Goal: Task Accomplishment & Management: Manage account settings

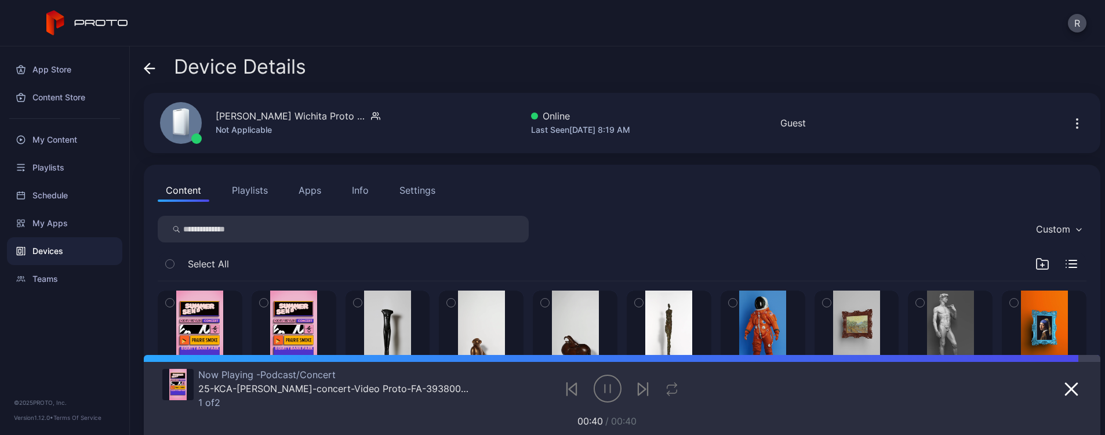
click at [92, 137] on div "My Content" at bounding box center [64, 140] width 115 height 28
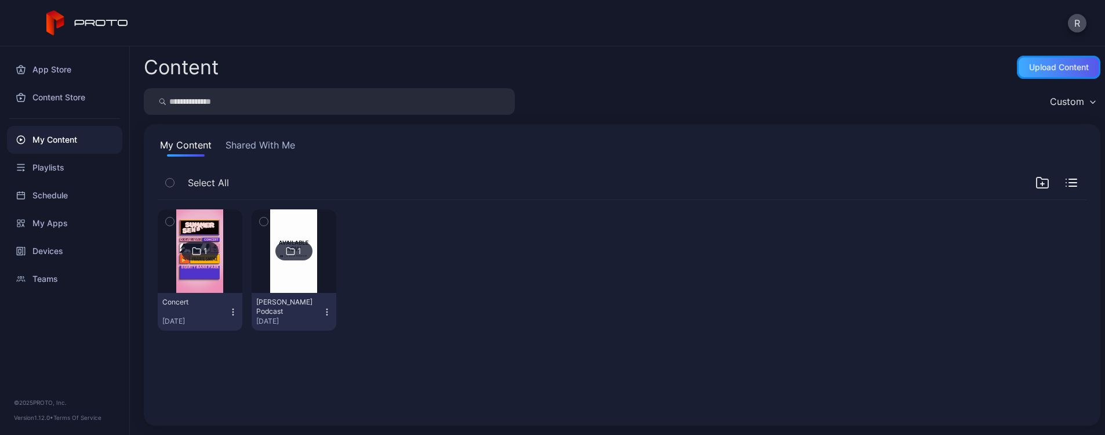
click at [1047, 69] on div "Upload Content" at bounding box center [1059, 67] width 60 height 9
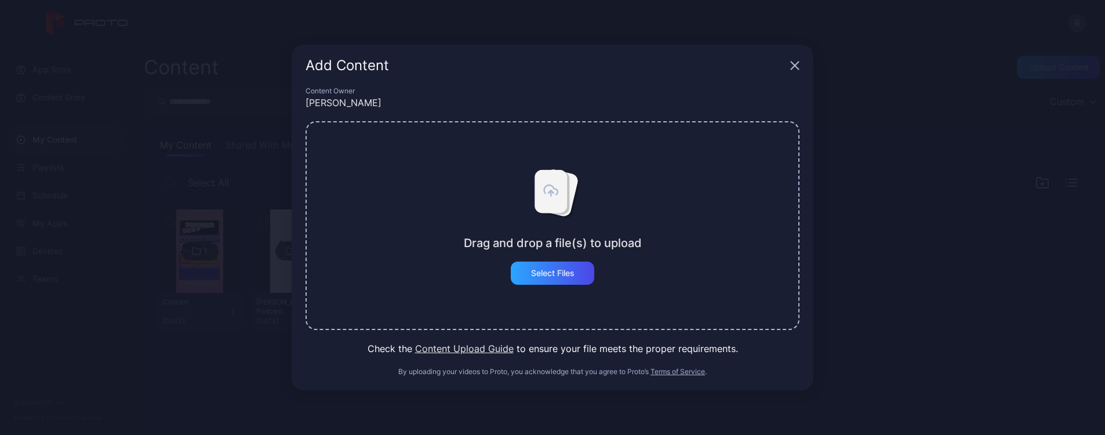
click at [556, 200] on icon at bounding box center [551, 191] width 32 height 43
click at [571, 283] on div "Select Files" at bounding box center [553, 273] width 84 height 23
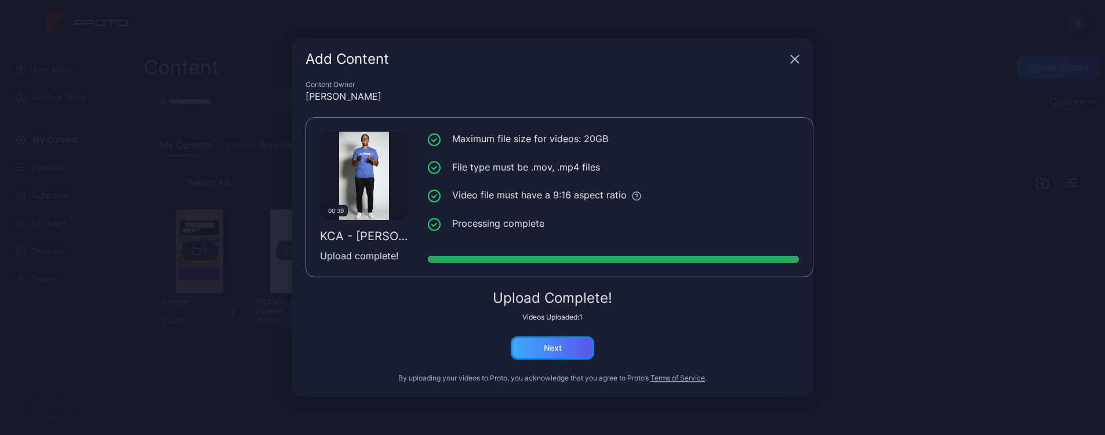
click at [561, 352] on div "Next" at bounding box center [553, 347] width 18 height 9
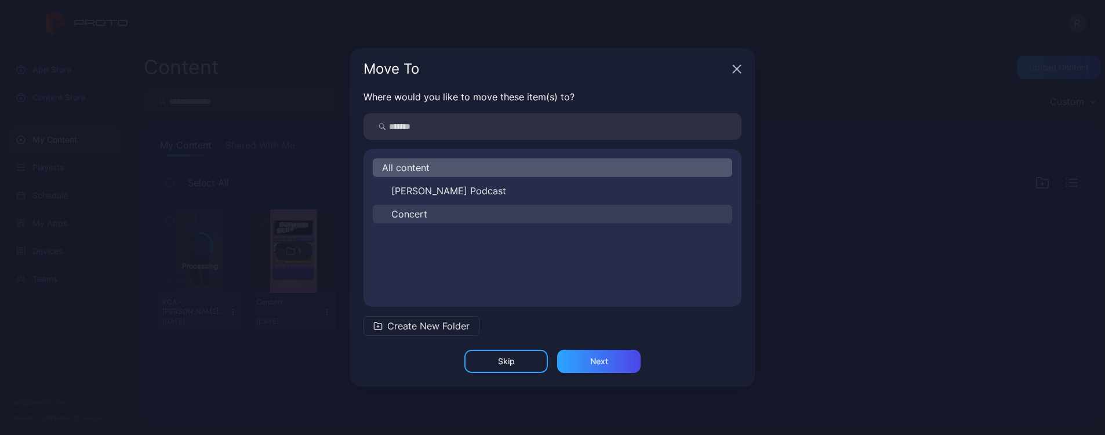
click at [421, 211] on span "Concert" at bounding box center [409, 214] width 36 height 14
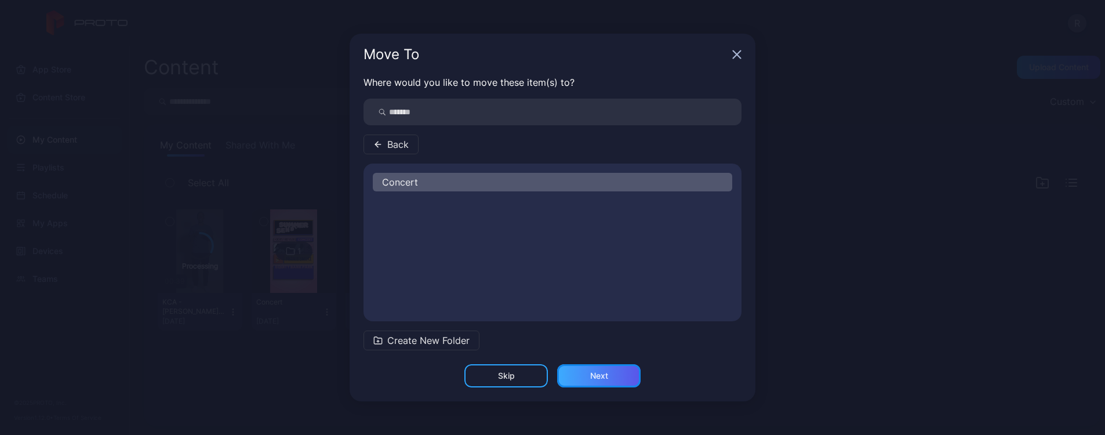
click at [589, 370] on div "Next" at bounding box center [599, 375] width 84 height 23
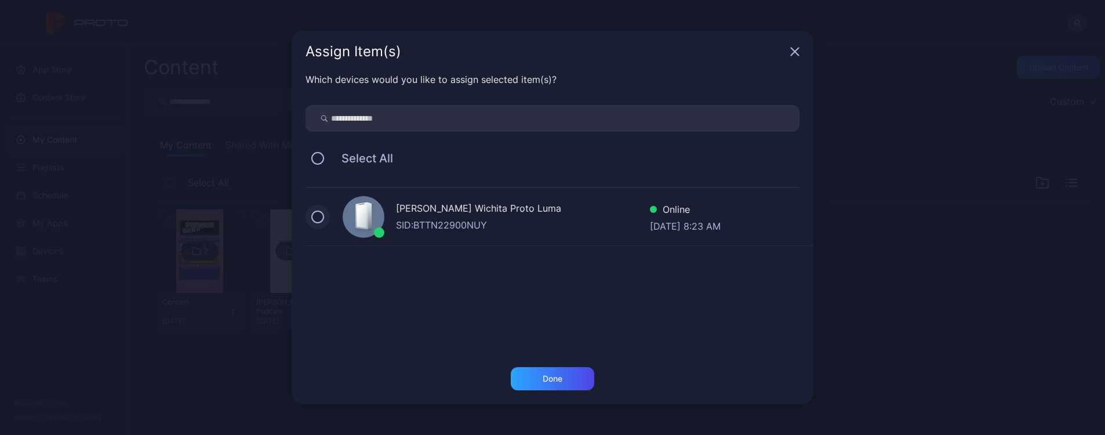
click at [322, 217] on button at bounding box center [317, 217] width 13 height 13
click at [322, 213] on icon at bounding box center [317, 217] width 13 height 13
click at [581, 369] on div "Done" at bounding box center [553, 378] width 84 height 23
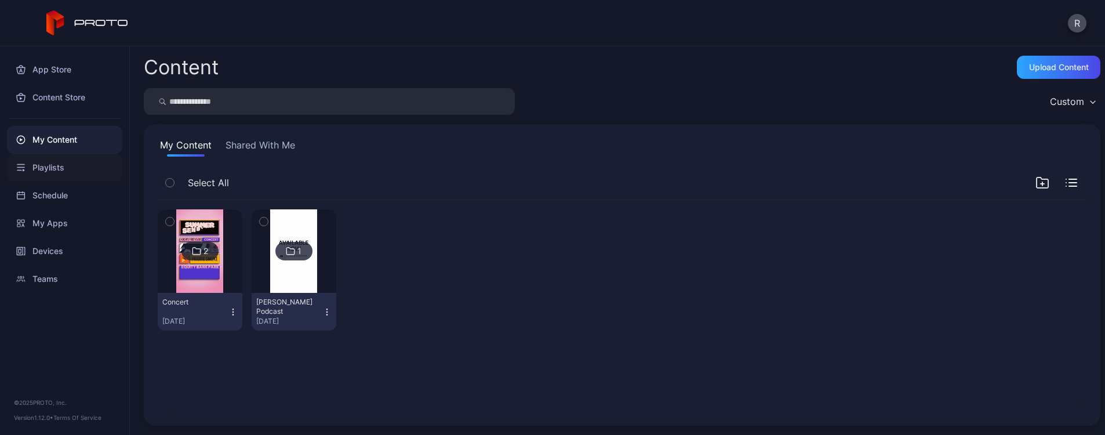
click at [53, 171] on div "Playlists" at bounding box center [64, 168] width 115 height 28
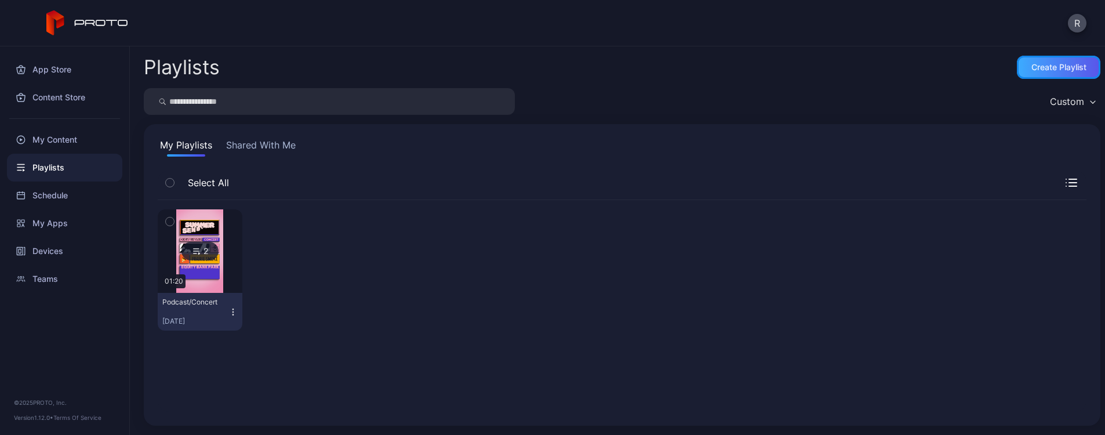
click at [1035, 71] on div "Create Playlist" at bounding box center [1059, 67] width 55 height 9
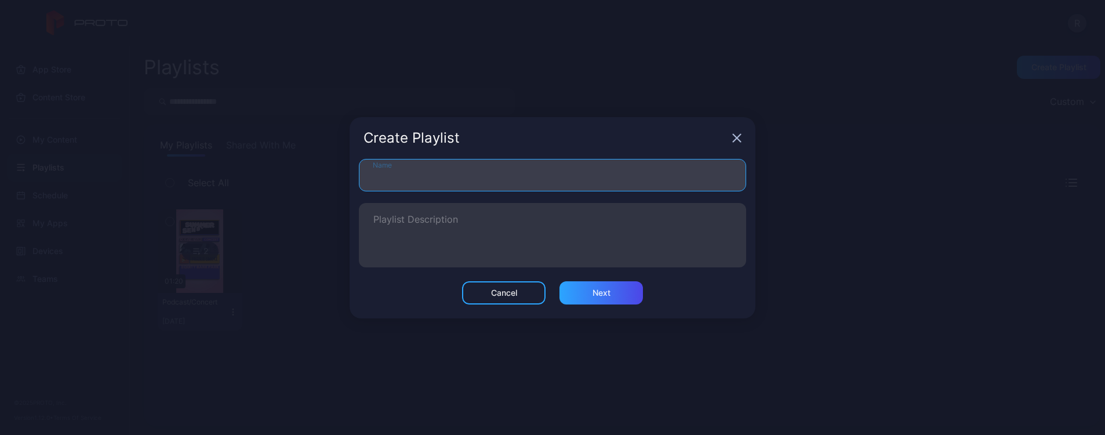
click at [561, 165] on input "Name" at bounding box center [552, 175] width 387 height 32
type input "*"
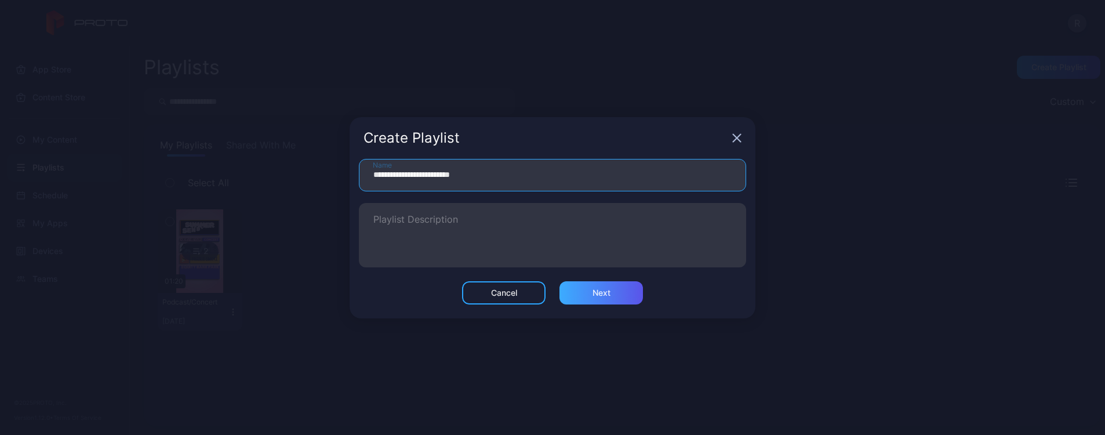
type input "**********"
click at [587, 289] on div "Next" at bounding box center [602, 292] width 84 height 23
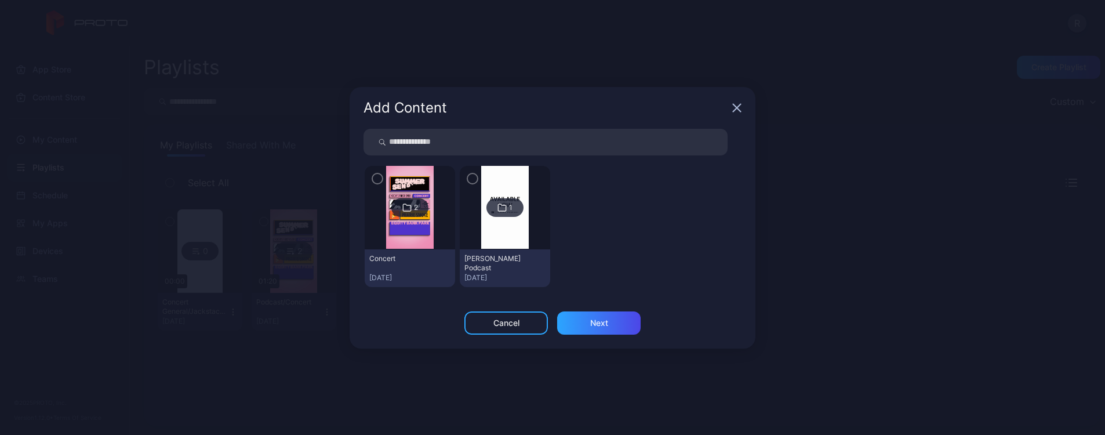
click at [416, 271] on div "Concert [DATE]" at bounding box center [410, 268] width 90 height 38
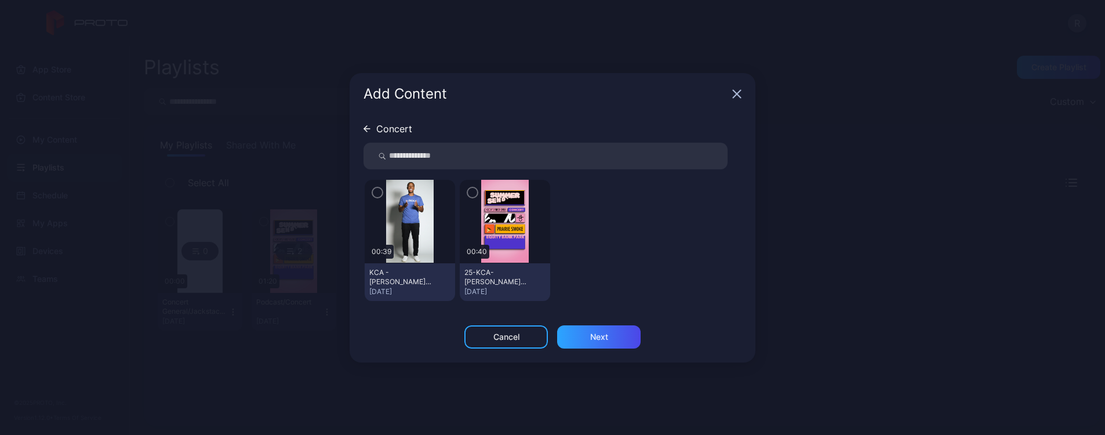
click at [473, 195] on icon "button" at bounding box center [472, 192] width 9 height 13
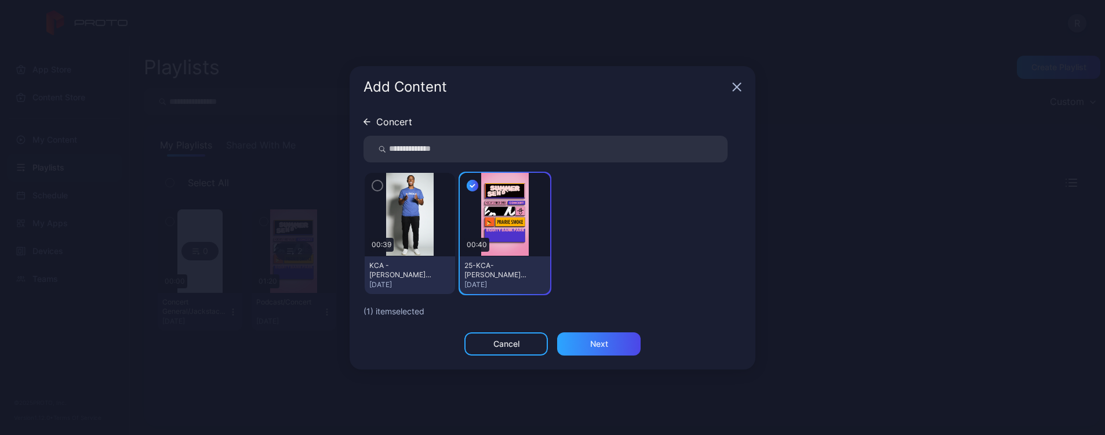
click at [373, 189] on icon "button" at bounding box center [377, 185] width 9 height 13
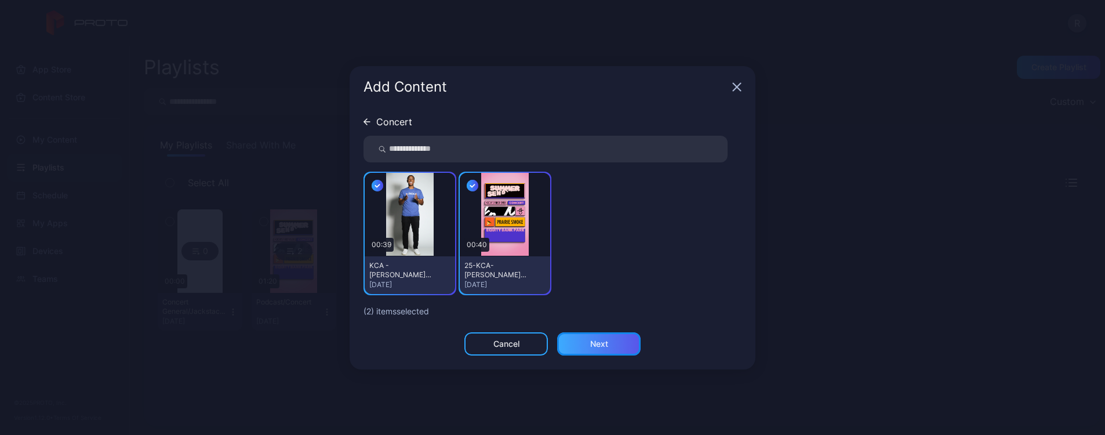
click at [631, 350] on div "Next" at bounding box center [599, 343] width 84 height 23
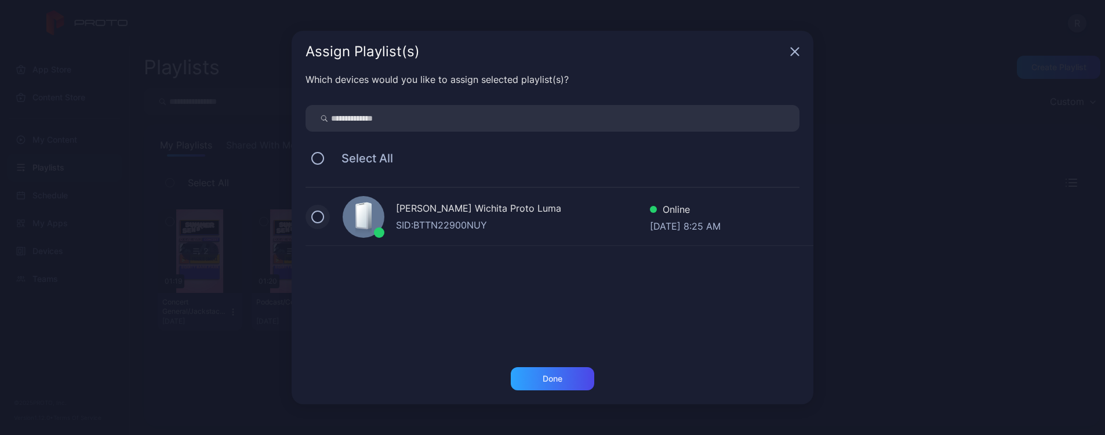
click at [320, 216] on button at bounding box center [317, 217] width 13 height 13
click at [582, 373] on div "Done" at bounding box center [553, 378] width 84 height 23
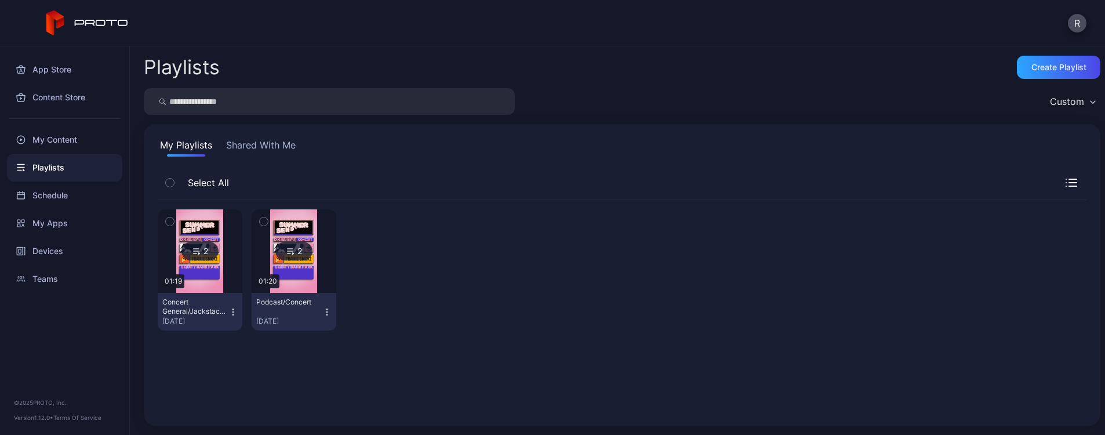
click at [170, 222] on icon "button" at bounding box center [169, 222] width 3 height 2
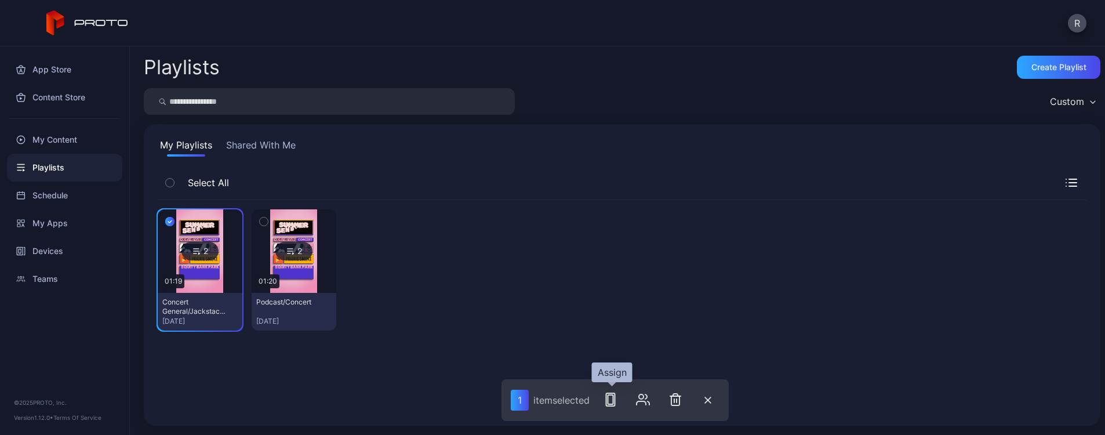
click at [614, 402] on rect "button" at bounding box center [610, 399] width 5 height 9
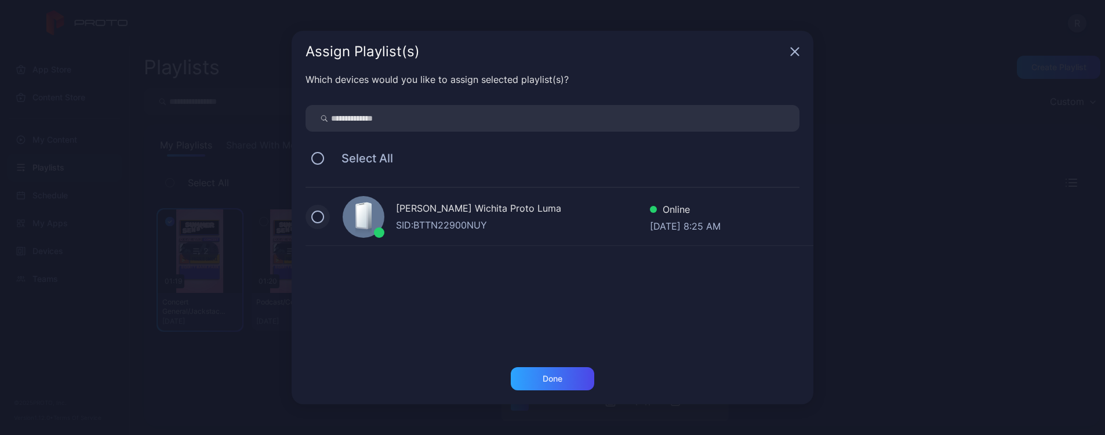
click at [318, 212] on button at bounding box center [317, 217] width 13 height 13
click at [581, 378] on div "Done" at bounding box center [553, 378] width 84 height 23
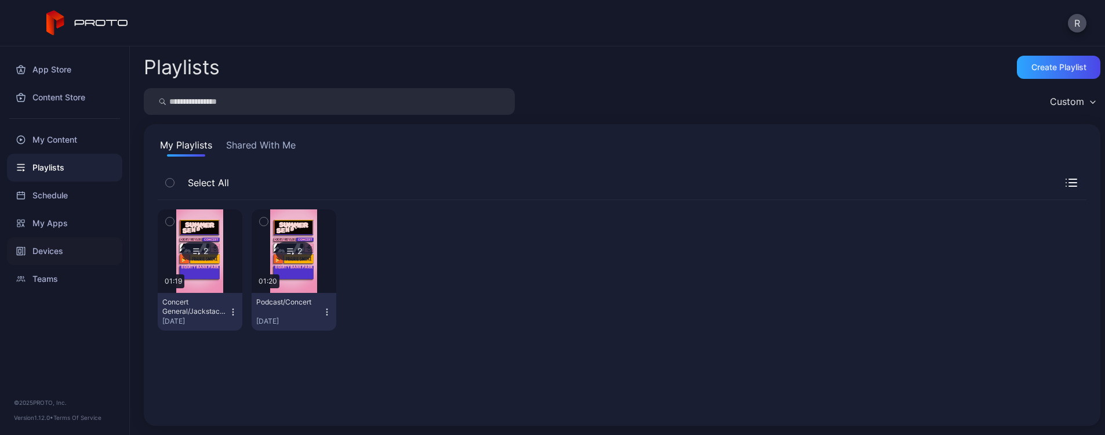
click at [61, 248] on div "Devices" at bounding box center [64, 251] width 115 height 28
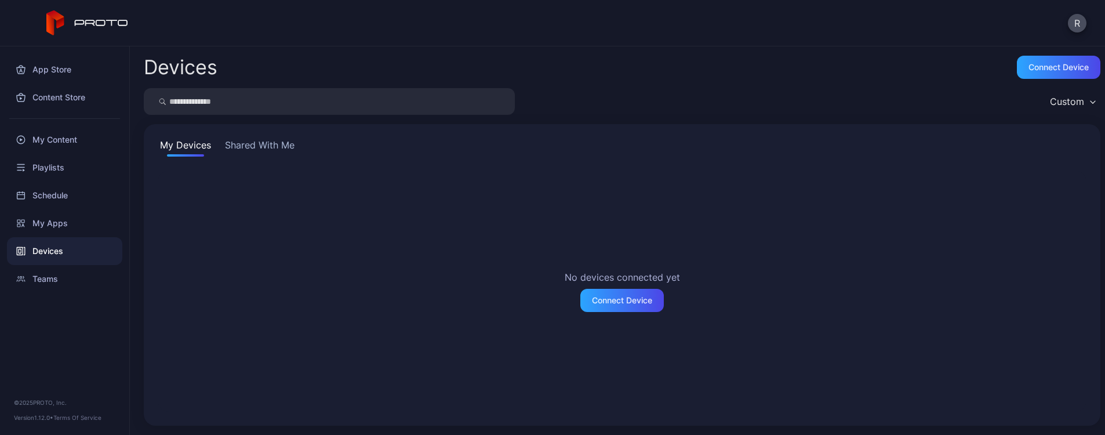
click at [285, 154] on button "Shared With Me" at bounding box center [260, 147] width 74 height 19
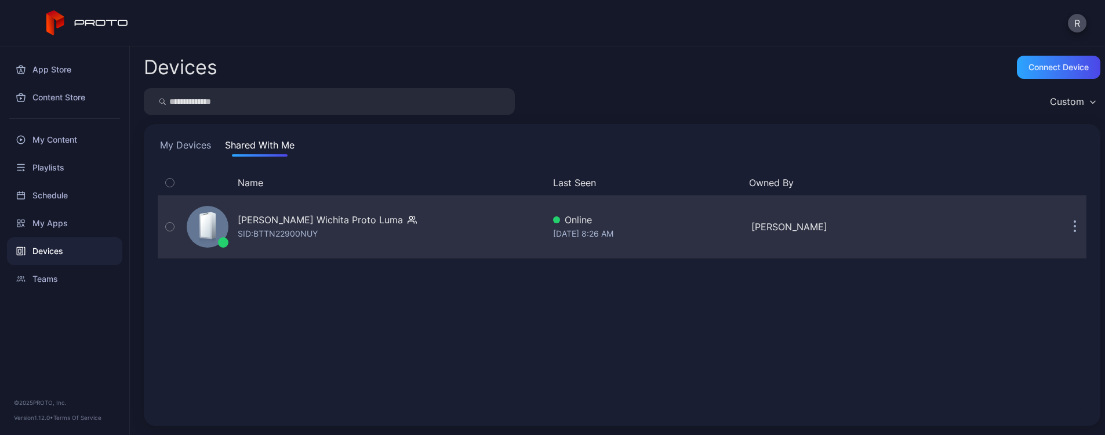
click at [303, 228] on div "SID: BTTN22900NUY" at bounding box center [278, 234] width 80 height 14
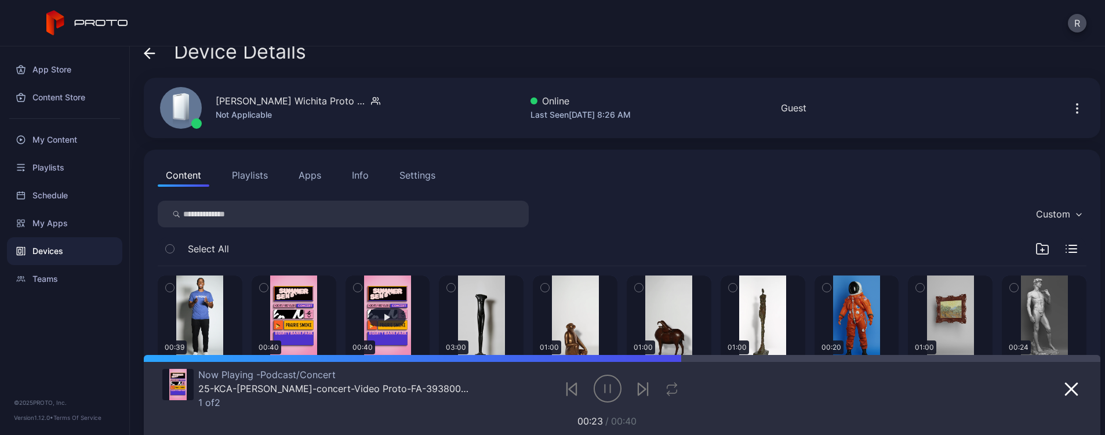
scroll to position [38, 0]
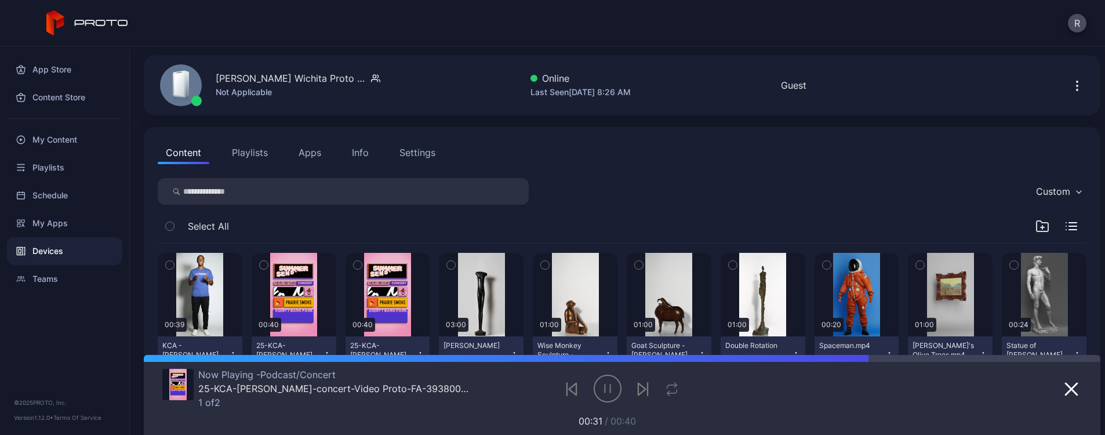
click at [264, 157] on button "Playlists" at bounding box center [250, 152] width 52 height 23
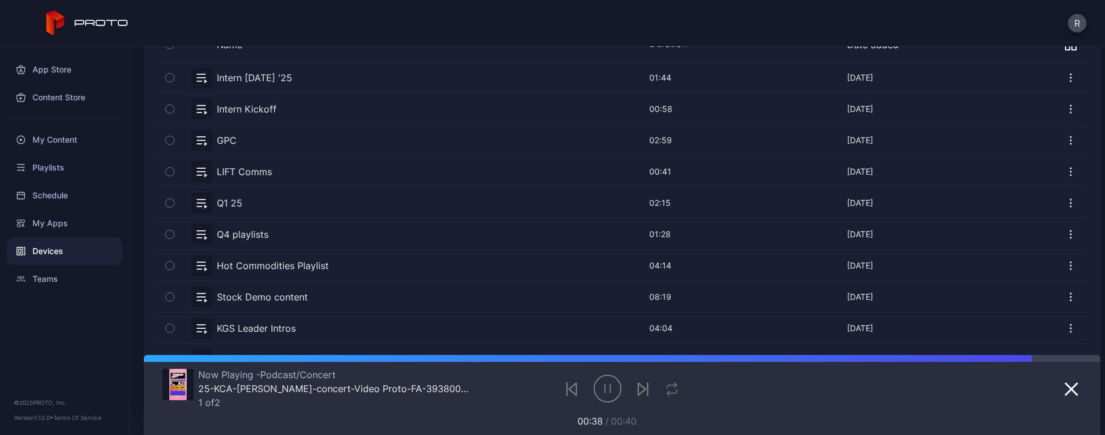
scroll to position [287, 0]
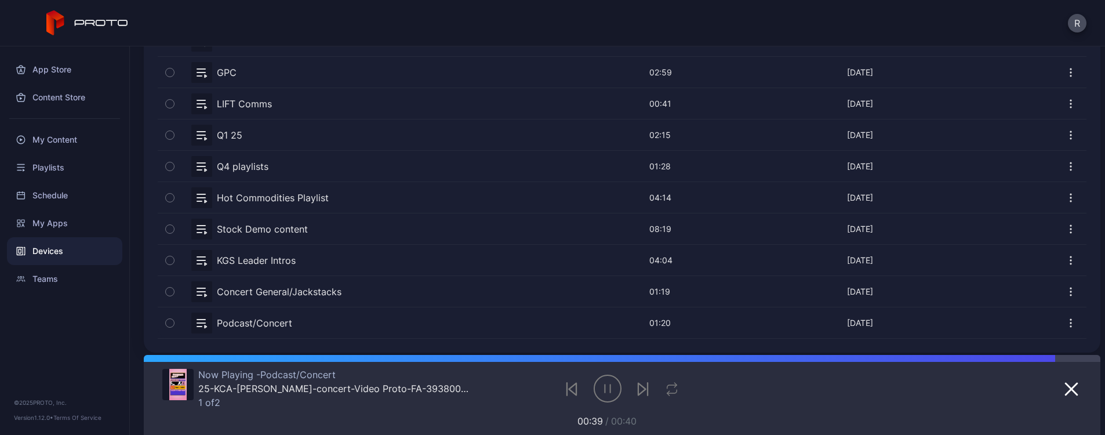
click at [167, 291] on icon "button" at bounding box center [170, 291] width 8 height 13
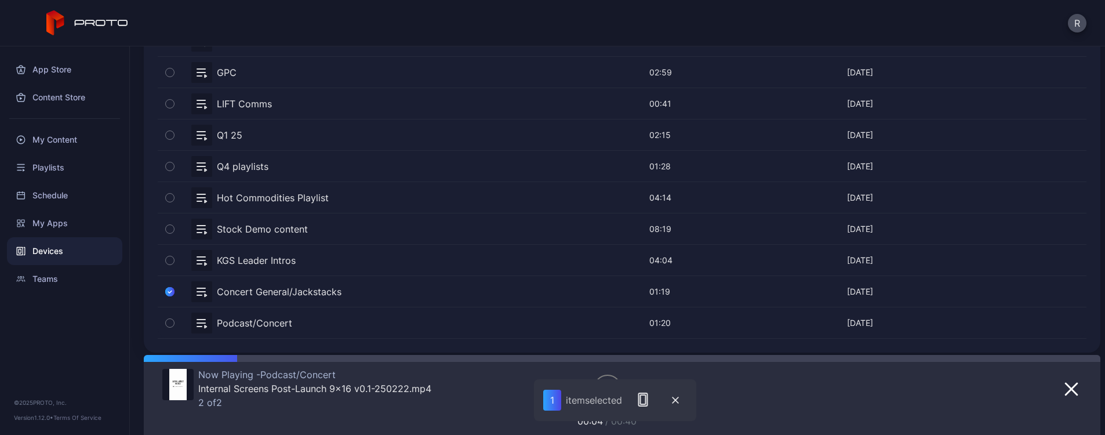
click at [400, 295] on button "button" at bounding box center [622, 291] width 929 height 31
click at [676, 402] on icon "button" at bounding box center [675, 400] width 7 height 7
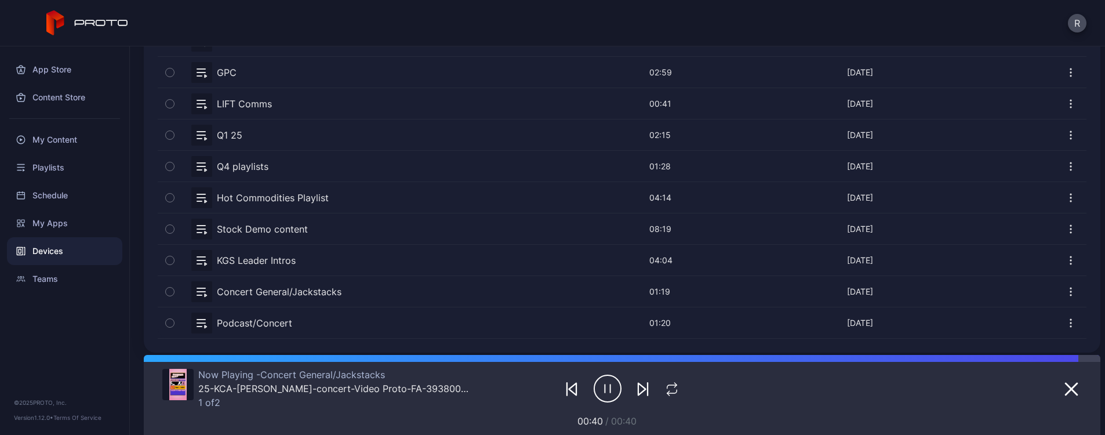
click at [52, 257] on div "Devices" at bounding box center [64, 251] width 115 height 28
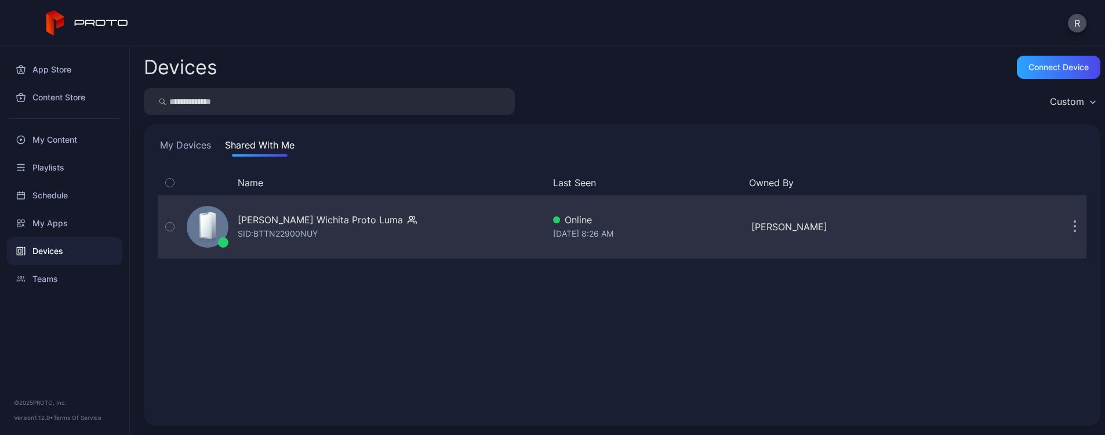
click at [173, 225] on icon "button" at bounding box center [170, 226] width 8 height 13
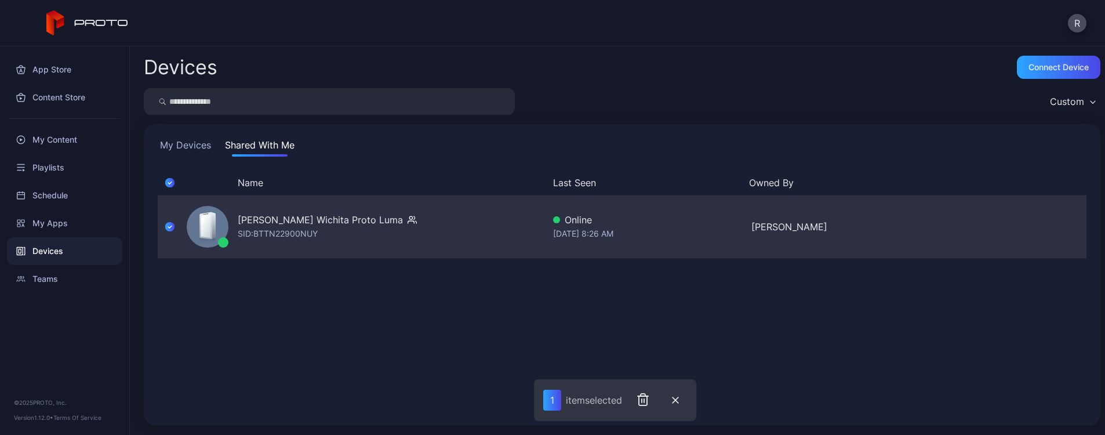
click at [445, 235] on div "[PERSON_NAME] Wichita Proto [PERSON_NAME]: BTTN22900NUY" at bounding box center [363, 227] width 362 height 58
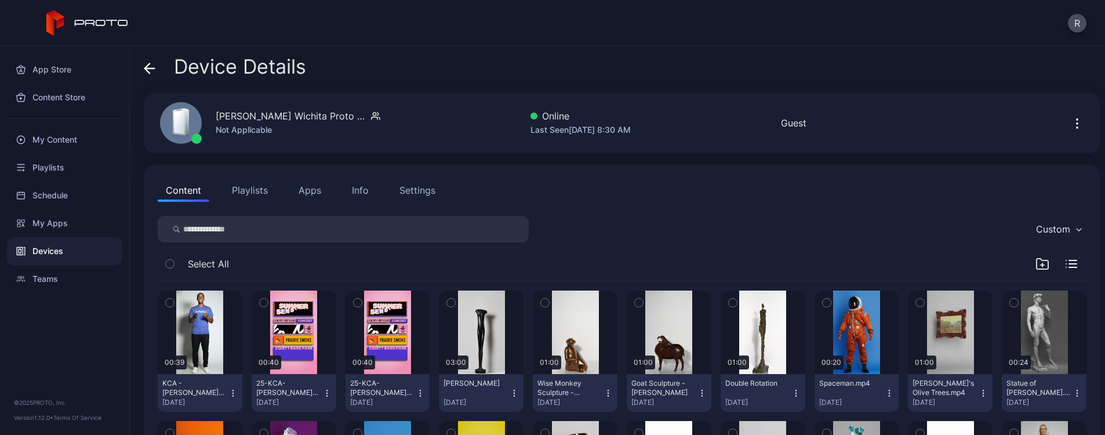
click at [1071, 126] on icon "button" at bounding box center [1078, 124] width 14 height 14
click at [823, 180] on div "Content Playlists Apps Info Settings" at bounding box center [622, 190] width 929 height 23
click at [55, 249] on div "Devices" at bounding box center [64, 251] width 115 height 28
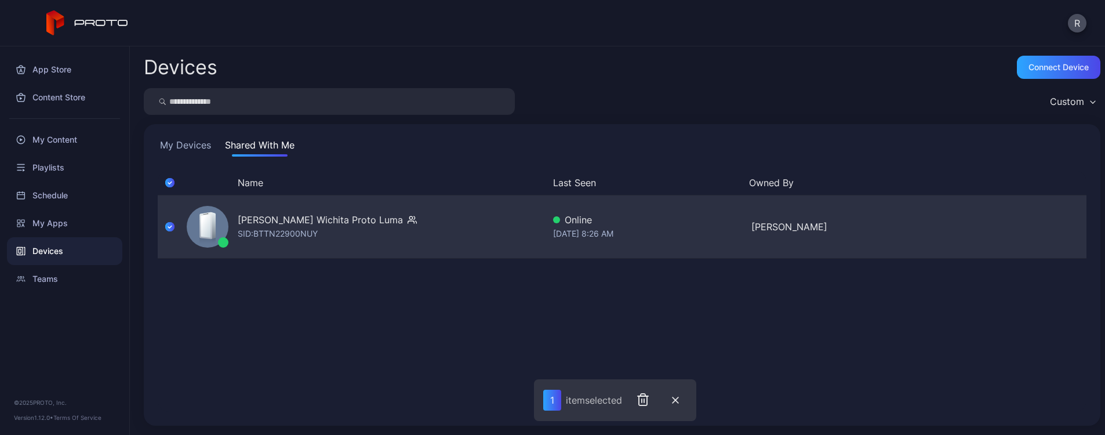
click at [168, 227] on icon "button" at bounding box center [169, 226] width 9 height 13
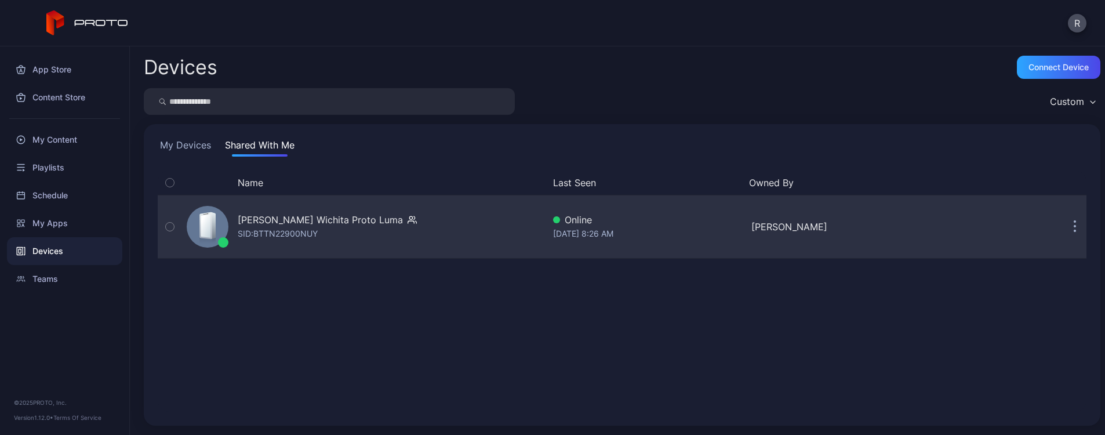
click at [1074, 229] on icon "button" at bounding box center [1075, 226] width 3 height 13
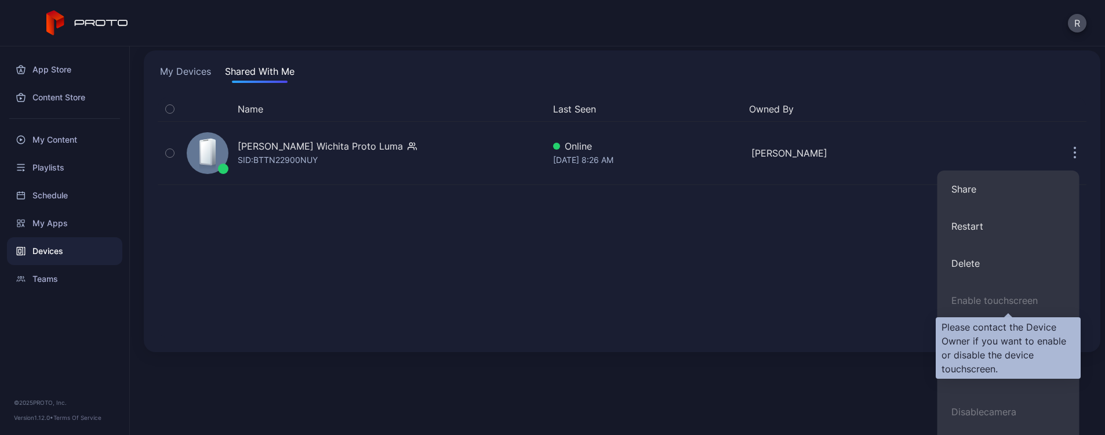
scroll to position [106, 0]
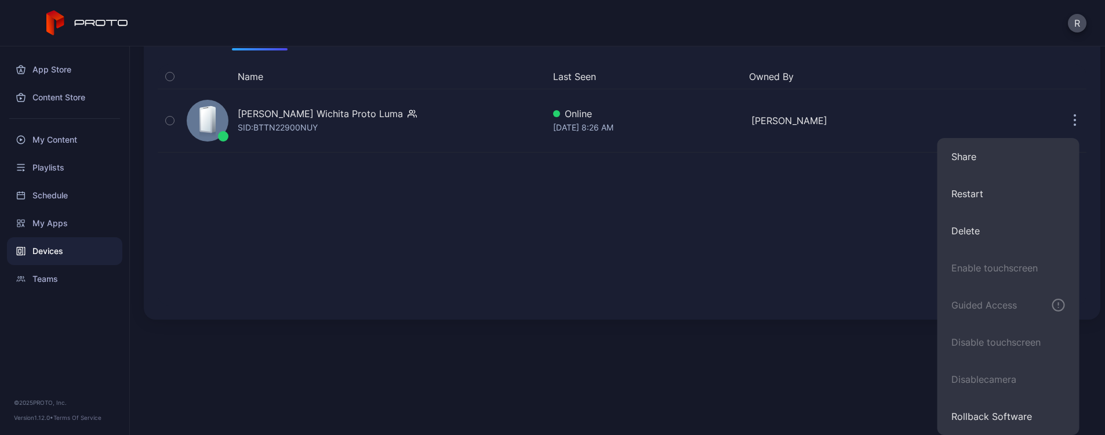
click at [793, 240] on div "Name Last Seen Owned By [PERSON_NAME] Proto [PERSON_NAME]: BTTN22900NUY Online …" at bounding box center [622, 184] width 929 height 241
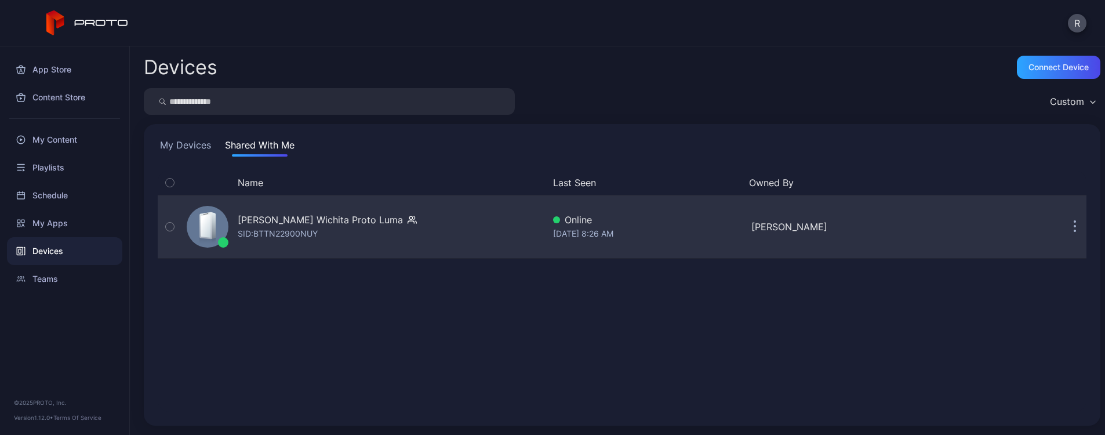
click at [494, 236] on div "[PERSON_NAME] Wichita Proto [PERSON_NAME]: BTTN22900NUY" at bounding box center [363, 227] width 362 height 58
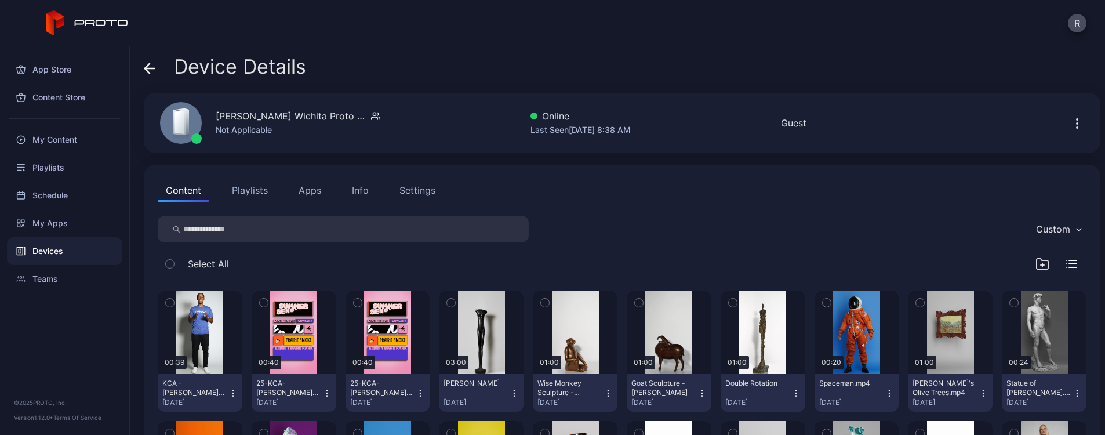
scroll to position [14, 0]
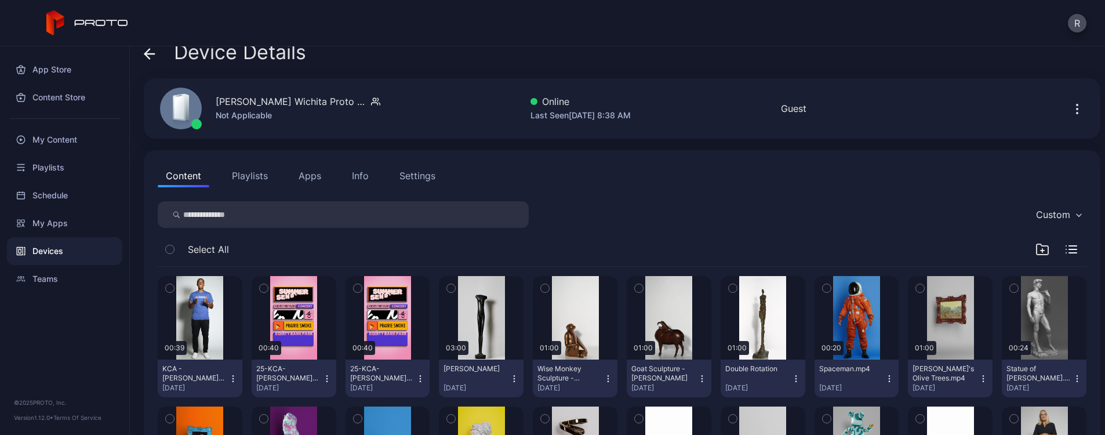
click at [400, 132] on div "[PERSON_NAME] Wichita Proto Luma Not Applicable Online Last Seen [DATE] 8:38 AM…" at bounding box center [622, 108] width 957 height 60
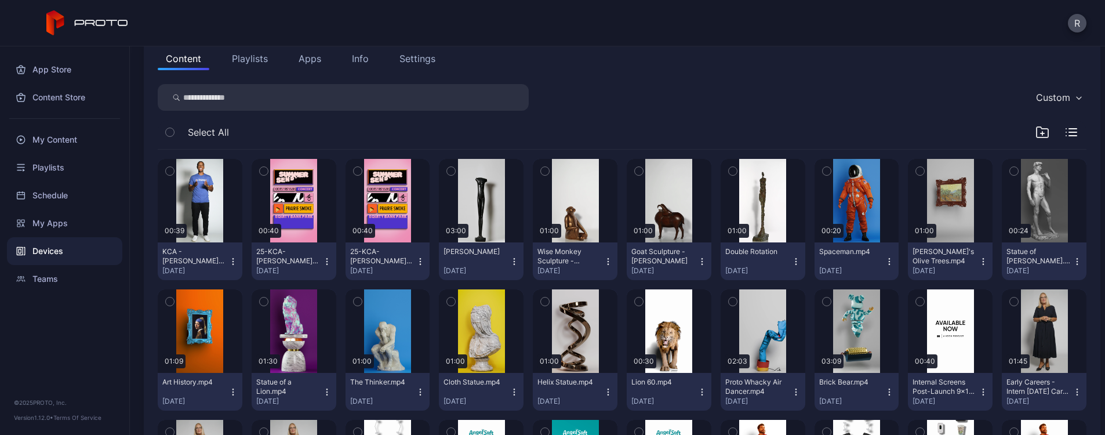
scroll to position [0, 0]
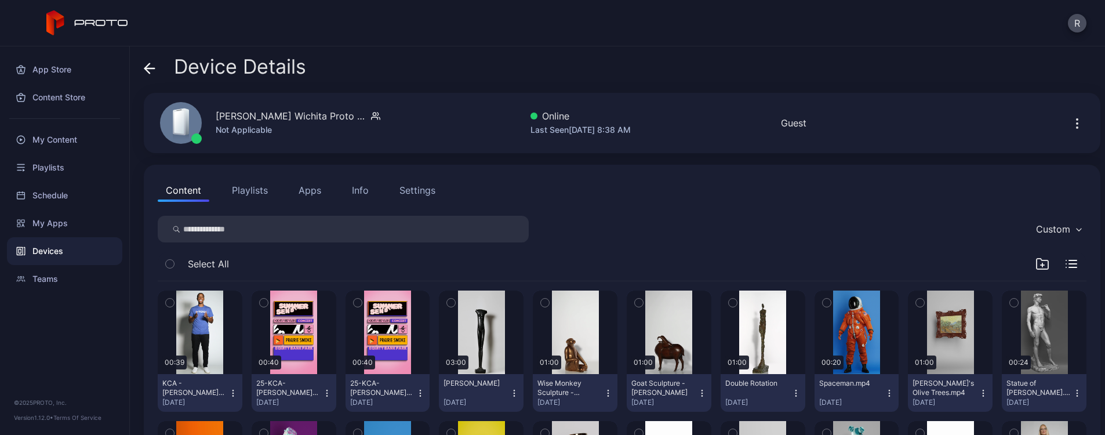
click at [171, 304] on icon "button" at bounding box center [170, 302] width 8 height 13
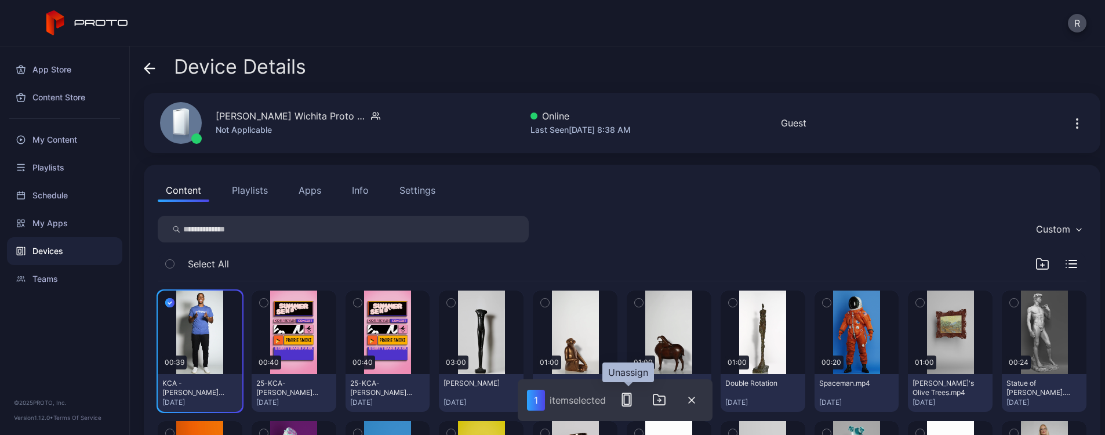
click at [629, 402] on icon "button" at bounding box center [627, 400] width 14 height 14
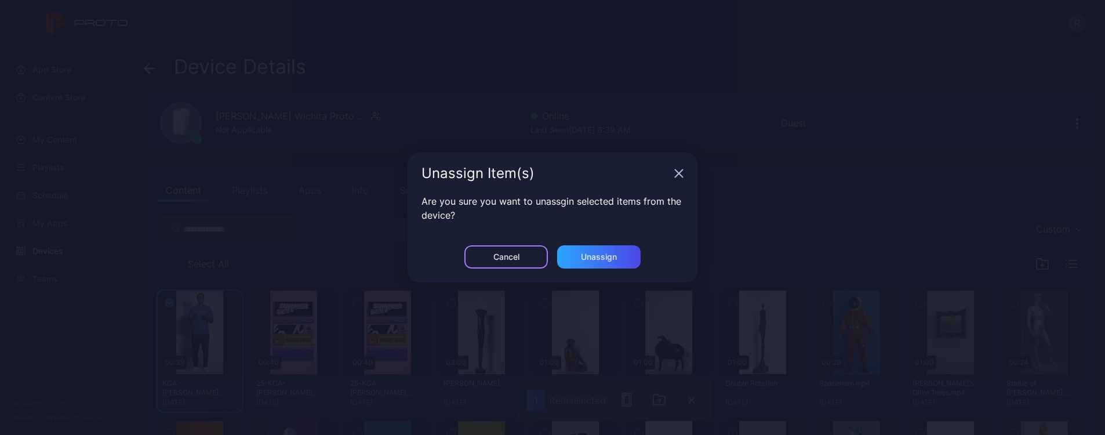
click at [522, 263] on div "Cancel" at bounding box center [507, 256] width 84 height 23
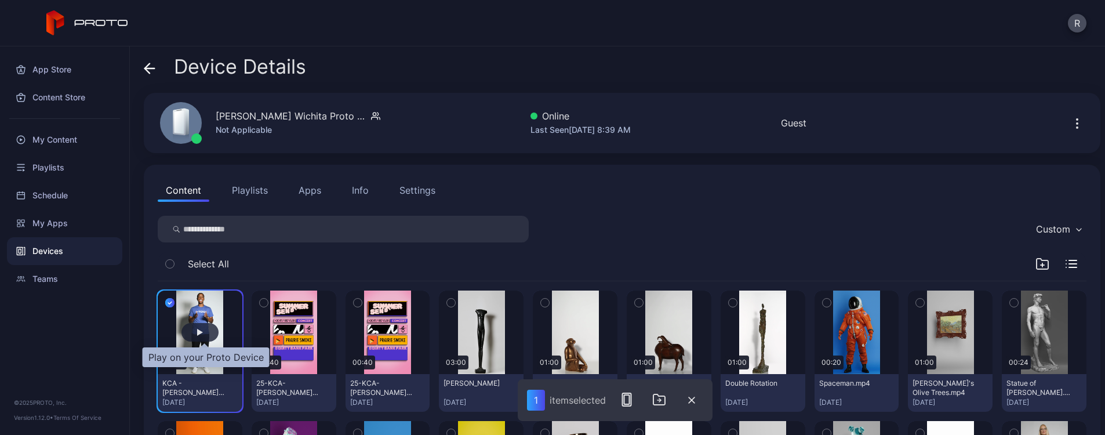
click at [213, 333] on div "button" at bounding box center [200, 332] width 37 height 19
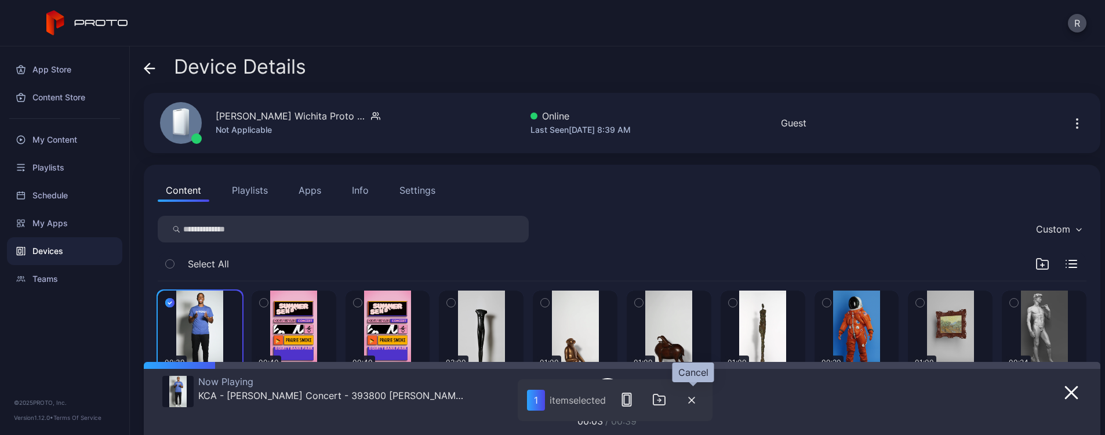
click at [698, 402] on button "button" at bounding box center [691, 400] width 23 height 24
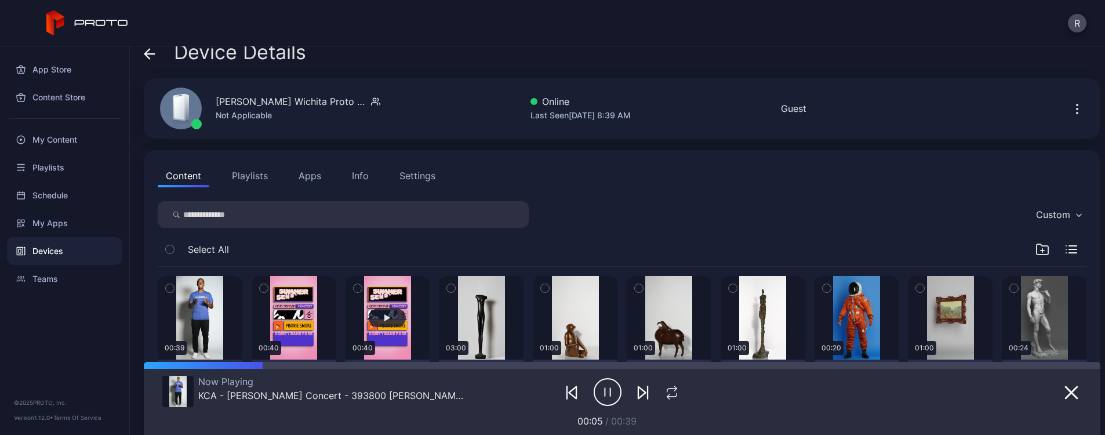
scroll to position [23, 0]
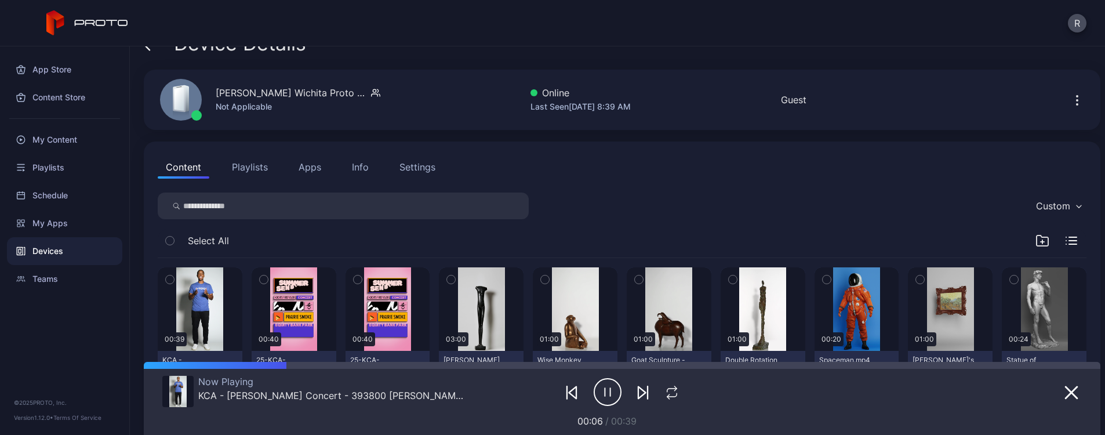
click at [260, 168] on button "Playlists" at bounding box center [250, 166] width 52 height 23
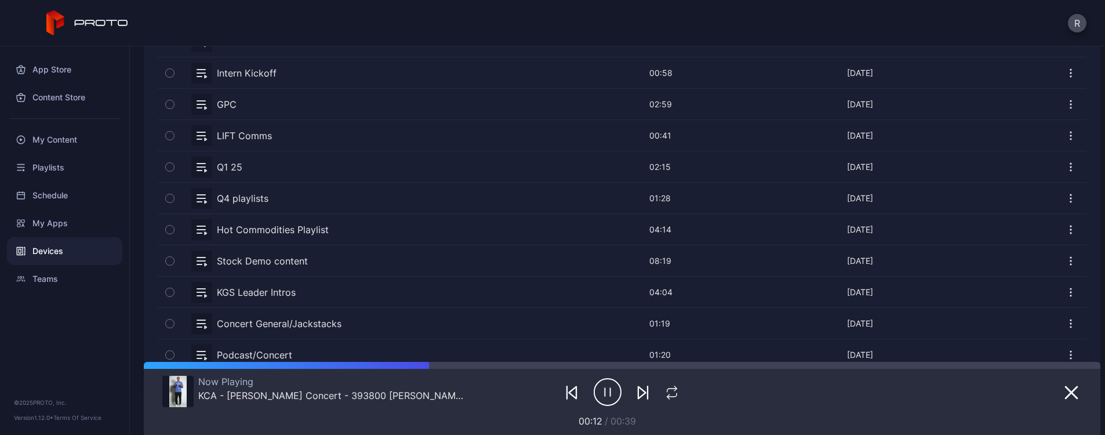
scroll to position [270, 0]
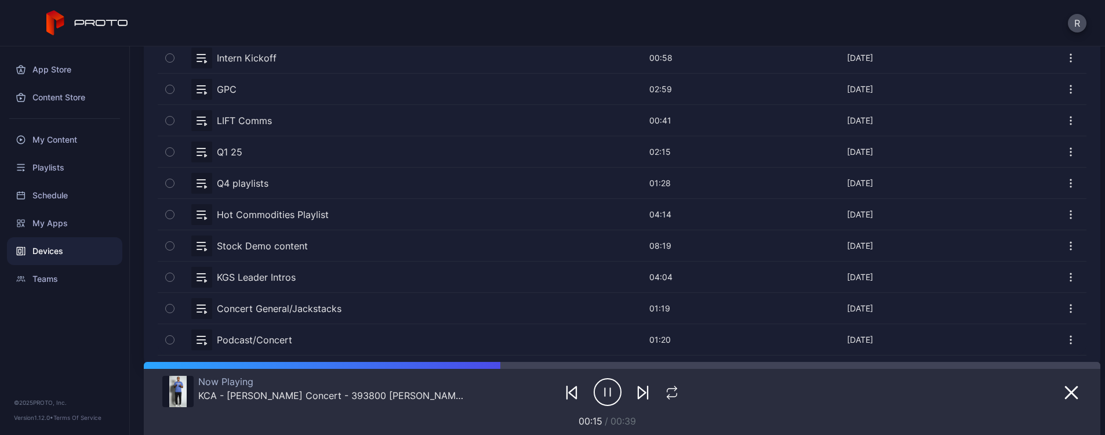
click at [1065, 305] on icon "button" at bounding box center [1071, 309] width 12 height 12
click at [170, 309] on icon "button" at bounding box center [170, 308] width 8 height 13
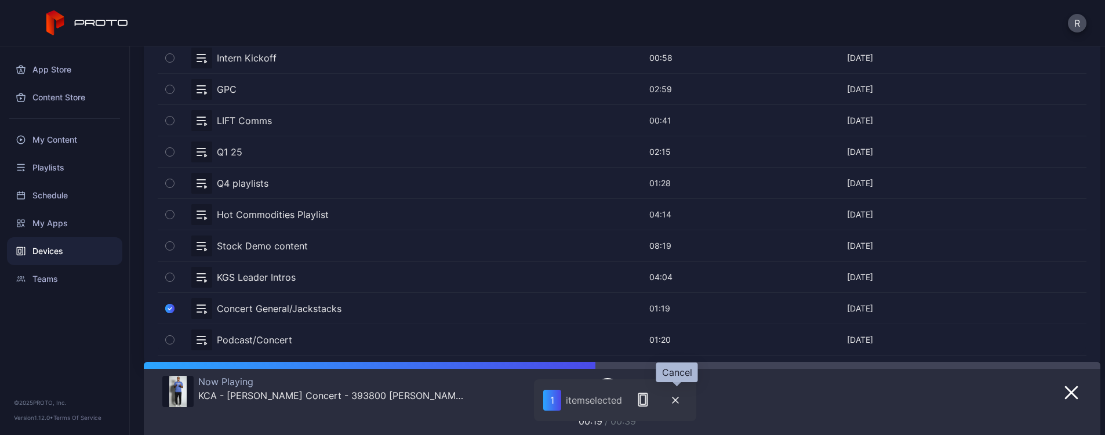
click at [682, 398] on button "button" at bounding box center [675, 400] width 23 height 24
click at [245, 310] on button "button" at bounding box center [622, 308] width 929 height 31
